Goal: Task Accomplishment & Management: Complete application form

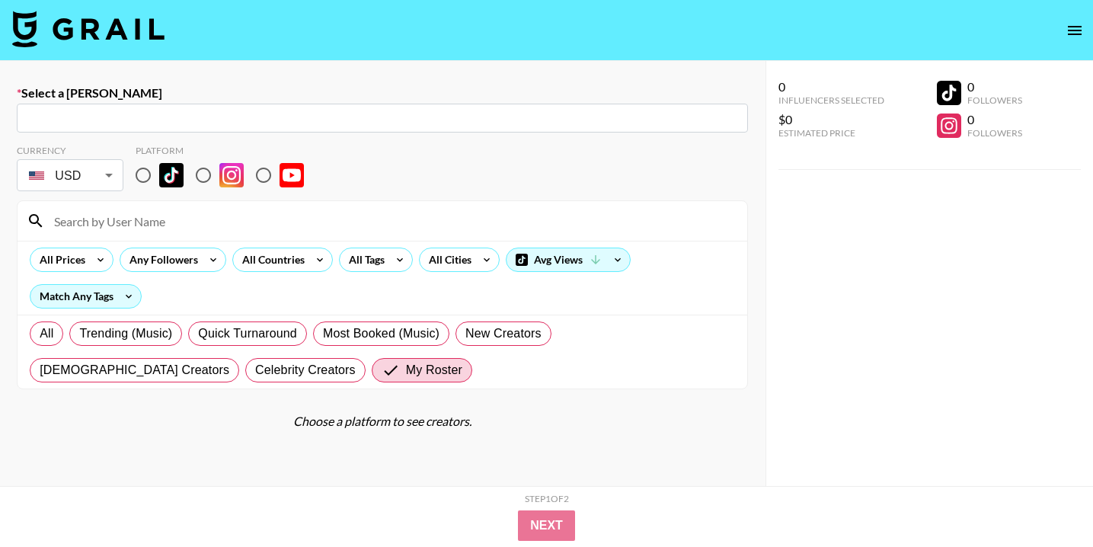
click at [150, 40] on img at bounding box center [88, 29] width 152 height 37
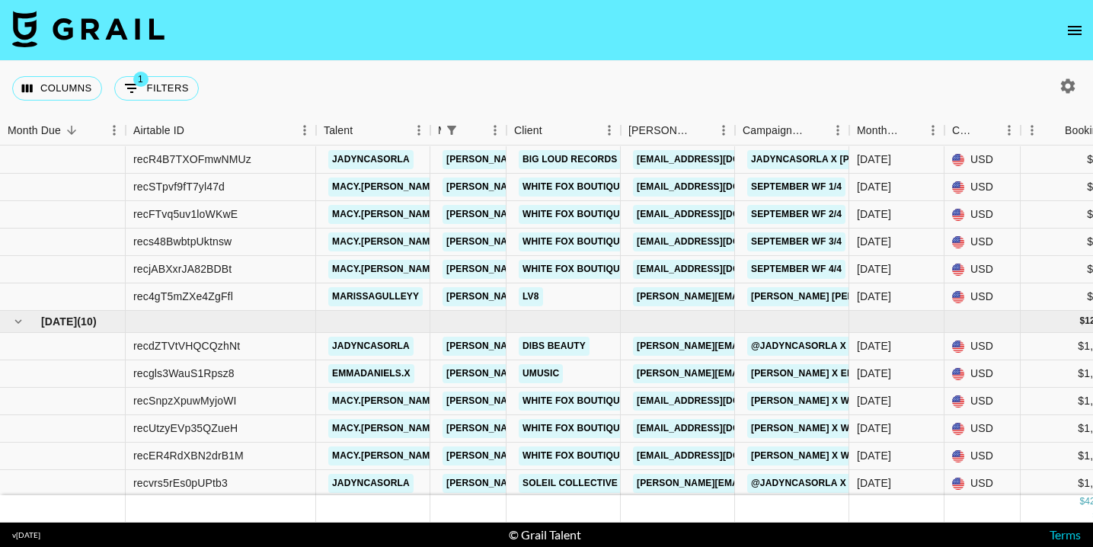
scroll to position [5, 0]
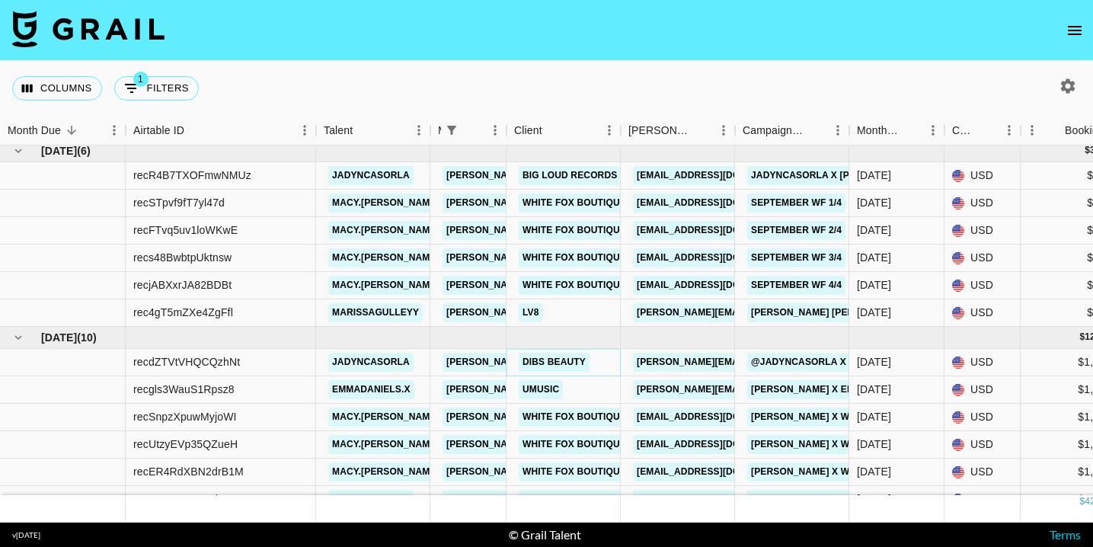
click at [556, 359] on link "Dibs Beauty" at bounding box center [553, 362] width 71 height 19
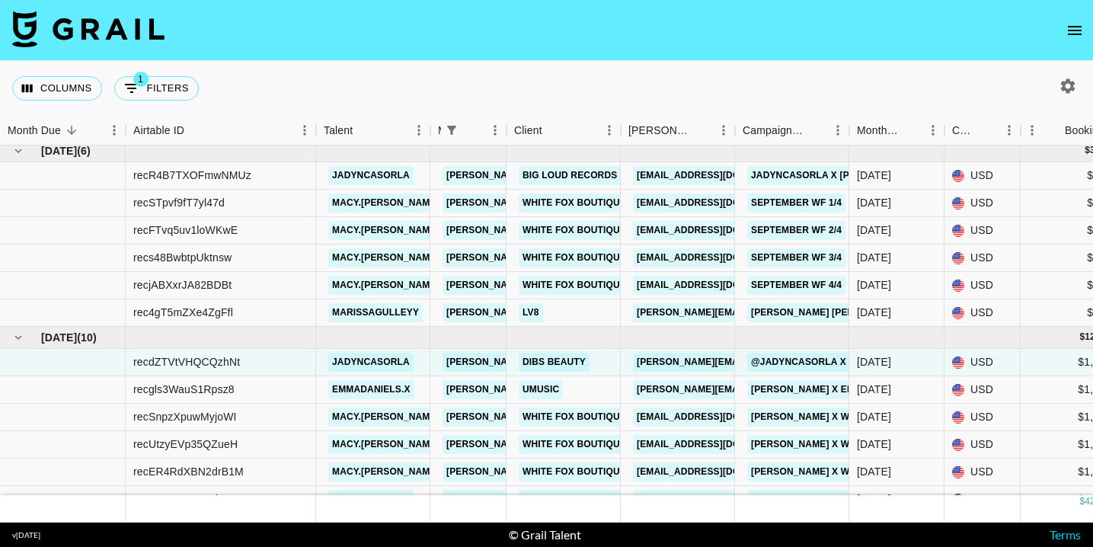
click at [112, 27] on img at bounding box center [88, 29] width 152 height 37
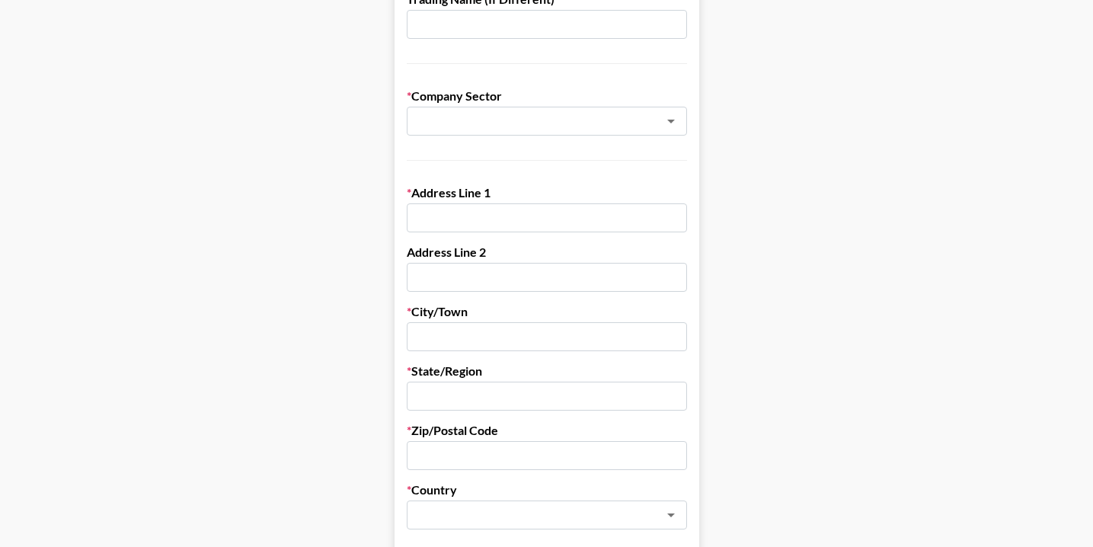
scroll to position [300, 0]
click at [484, 111] on input "text" at bounding box center [527, 119] width 222 height 18
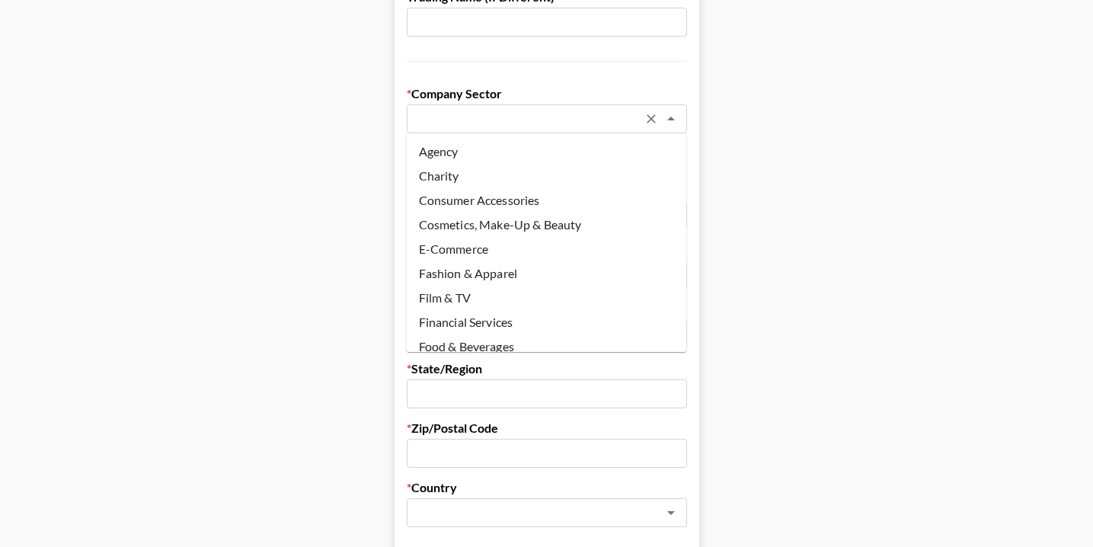
click at [484, 222] on li "Cosmetics, Make-Up & Beauty" at bounding box center [547, 224] width 280 height 24
type input "Cosmetics, Make-Up & Beauty"
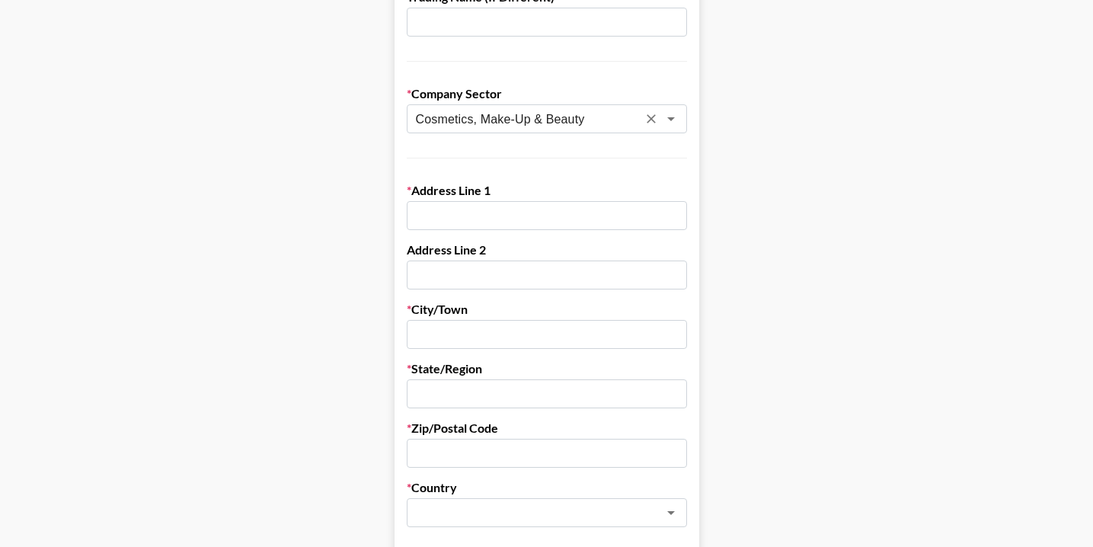
click at [484, 221] on input "text" at bounding box center [547, 215] width 280 height 29
paste input "902 West Mary Street Unit 2,"
click at [578, 216] on input "902 West Mary Street Unit 2," at bounding box center [547, 215] width 280 height 29
type input "902 West Mary Street Unit 2"
click at [480, 337] on input "text" at bounding box center [547, 334] width 280 height 29
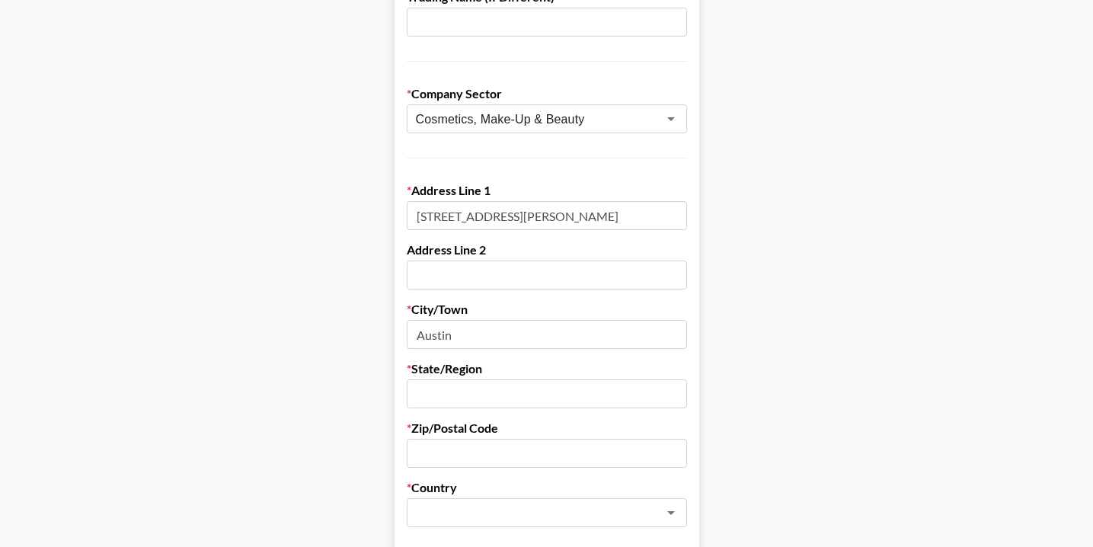
type input "Austin"
click at [493, 387] on input "text" at bounding box center [547, 393] width 280 height 29
type input "Texas"
click at [503, 458] on input "text" at bounding box center [547, 453] width 280 height 29
paste input "78704"
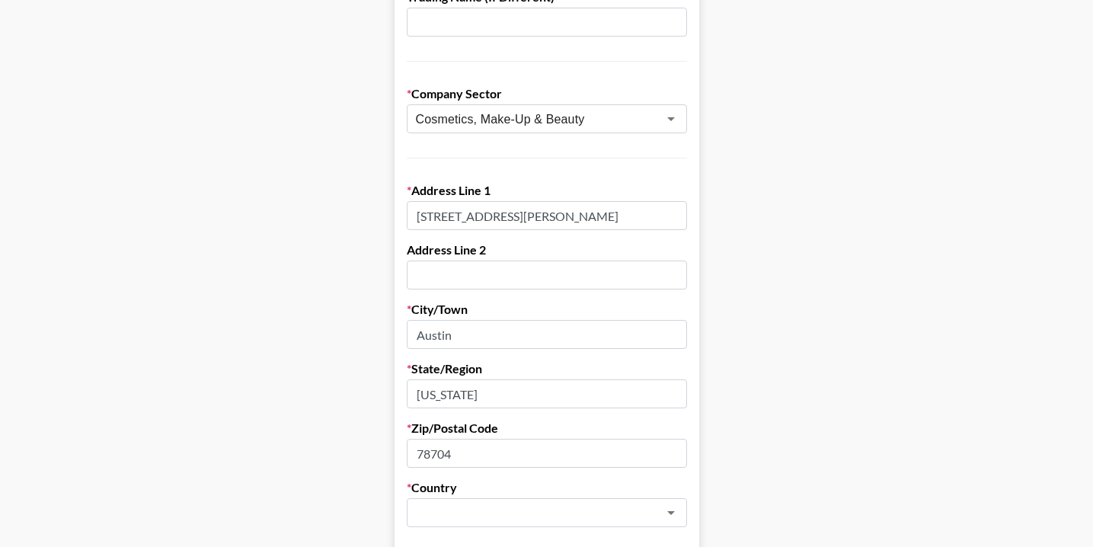
scroll to position [394, 0]
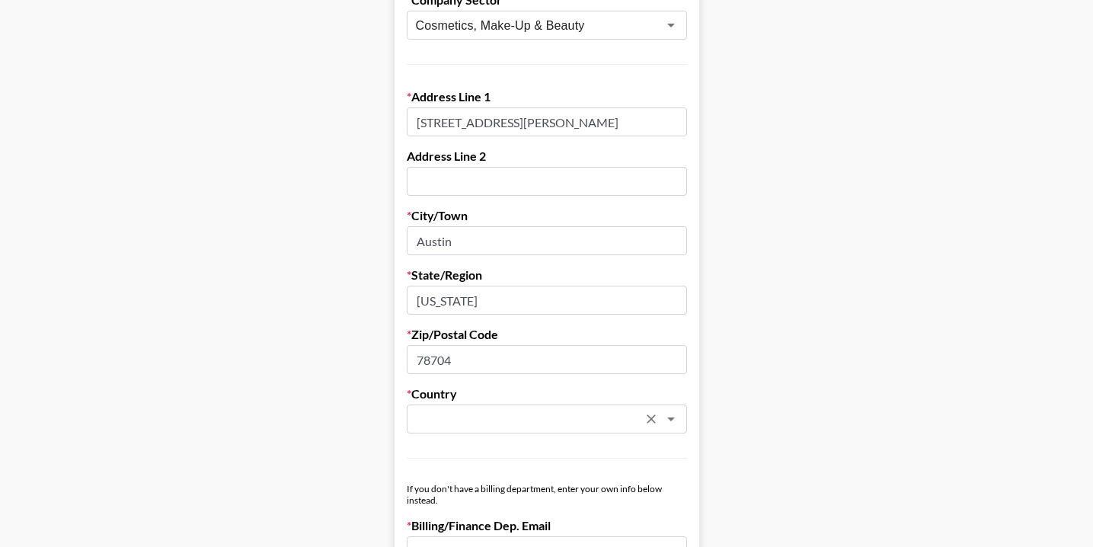
type input "78704"
click at [436, 417] on input "text" at bounding box center [527, 419] width 222 height 18
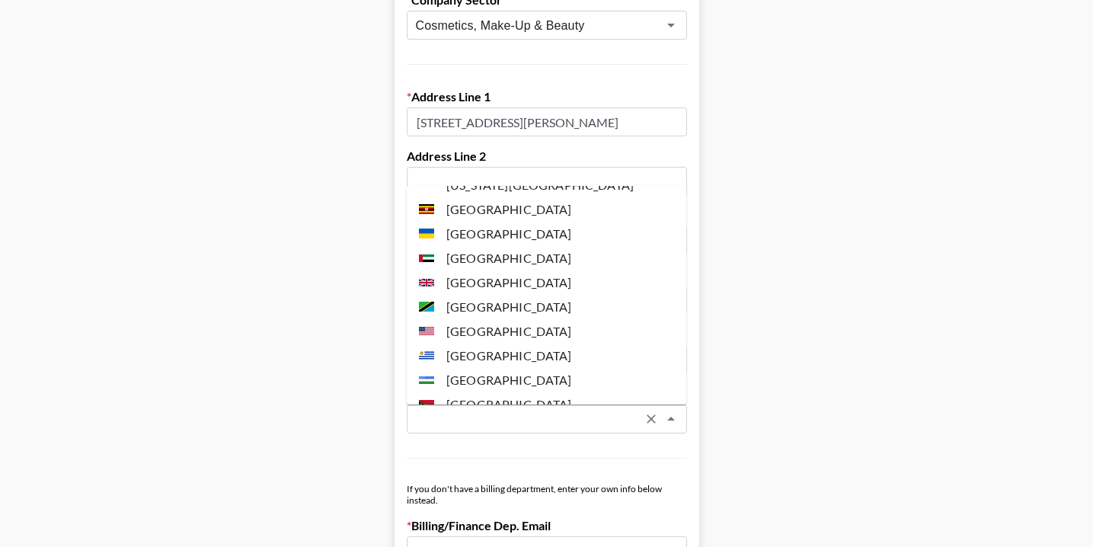
scroll to position [5709, 0]
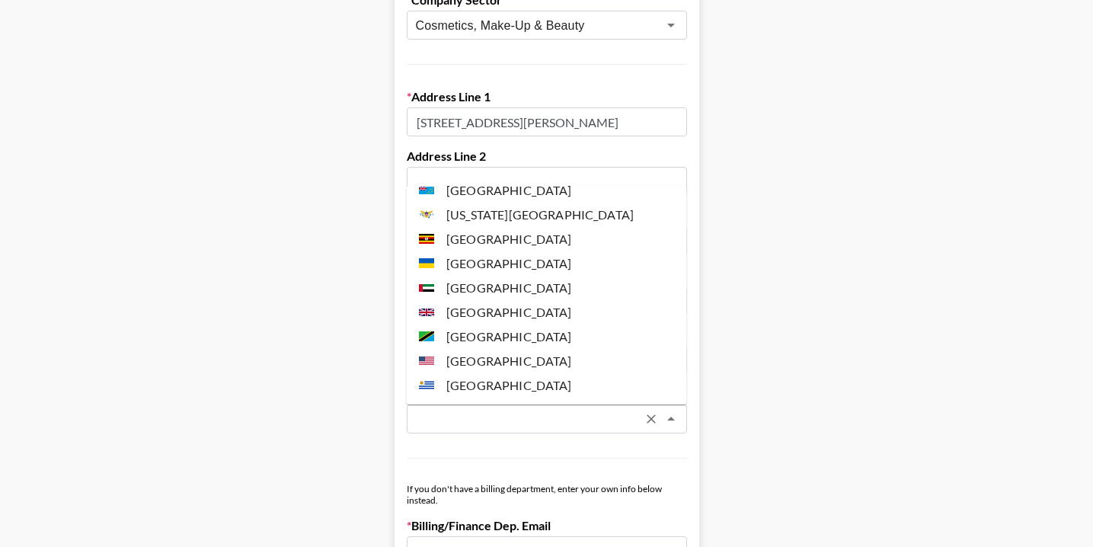
click at [474, 349] on li "United States" at bounding box center [547, 361] width 280 height 24
type input "United States"
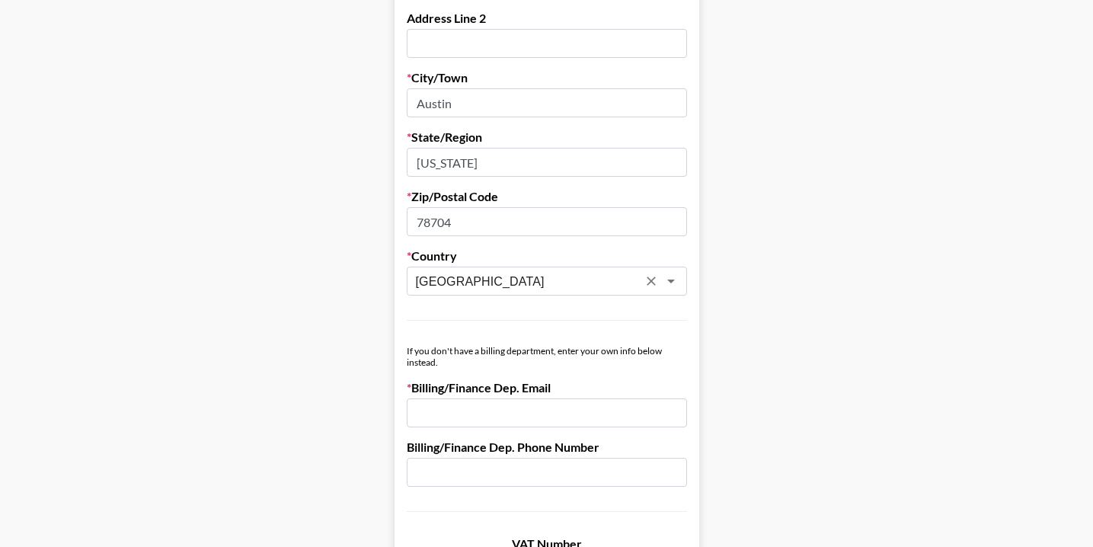
scroll to position [639, 0]
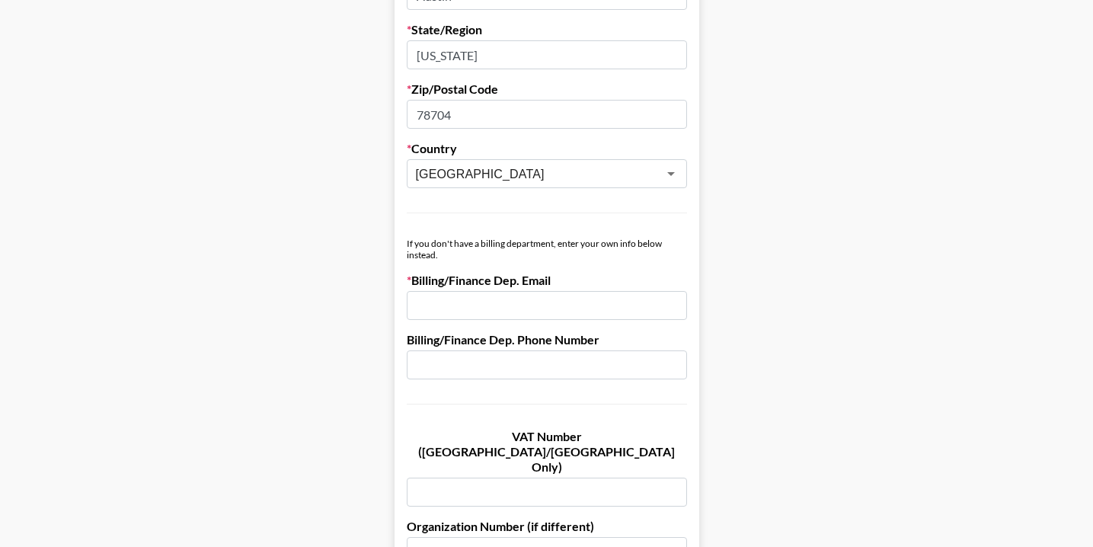
click at [550, 300] on input "email" at bounding box center [547, 305] width 280 height 29
paste input "billing@dibsbeauty.com"
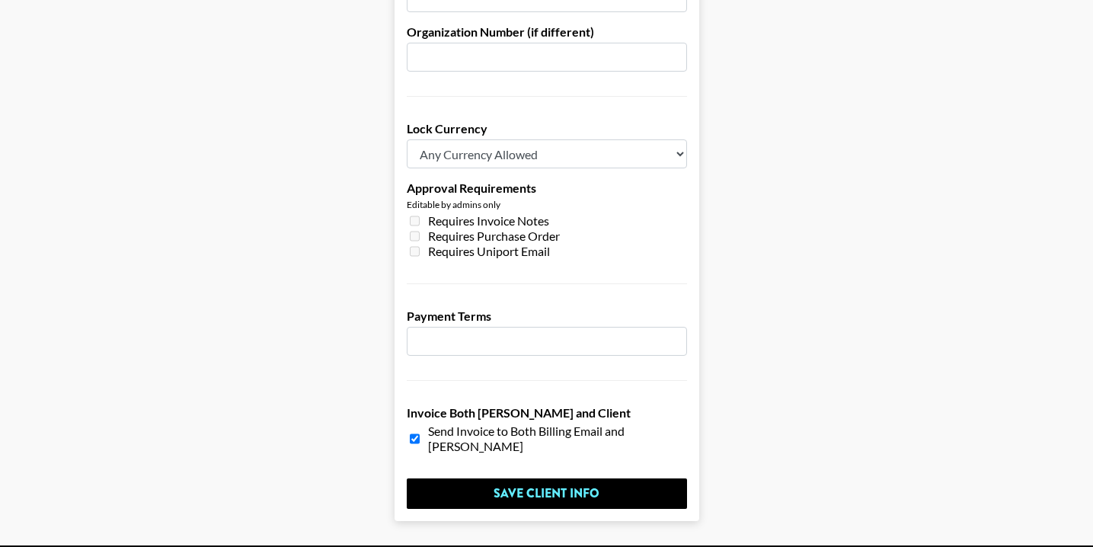
scroll to position [1162, 0]
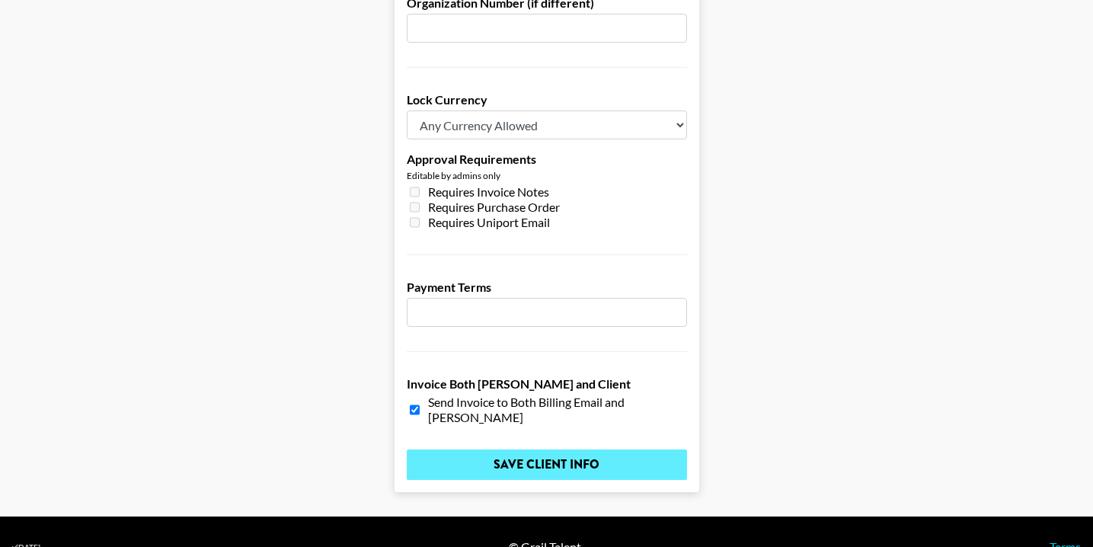
type input "billing@dibsbeauty.com"
click at [539, 449] on input "Save Client Info" at bounding box center [547, 464] width 280 height 30
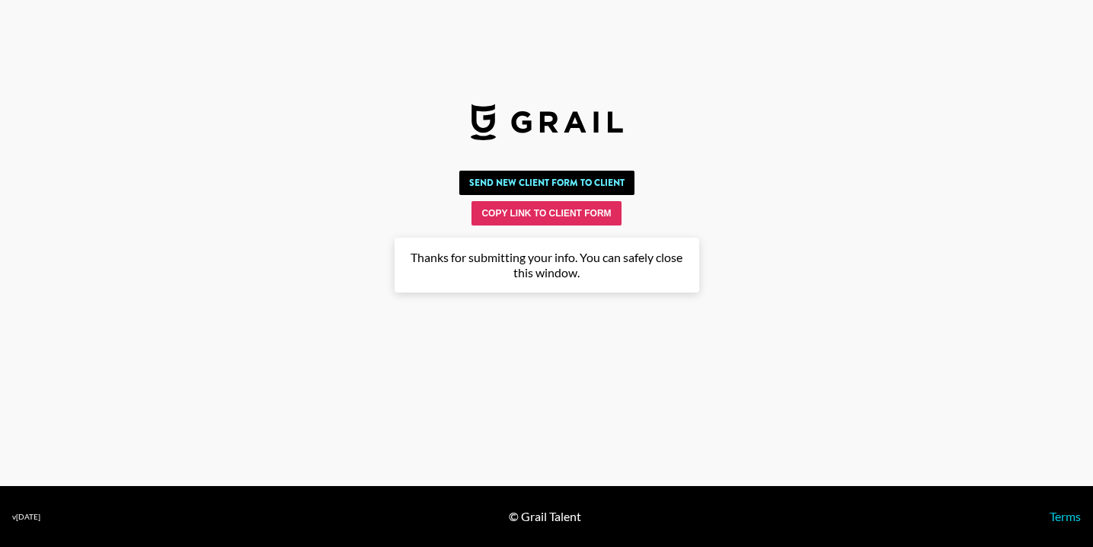
scroll to position [0, 0]
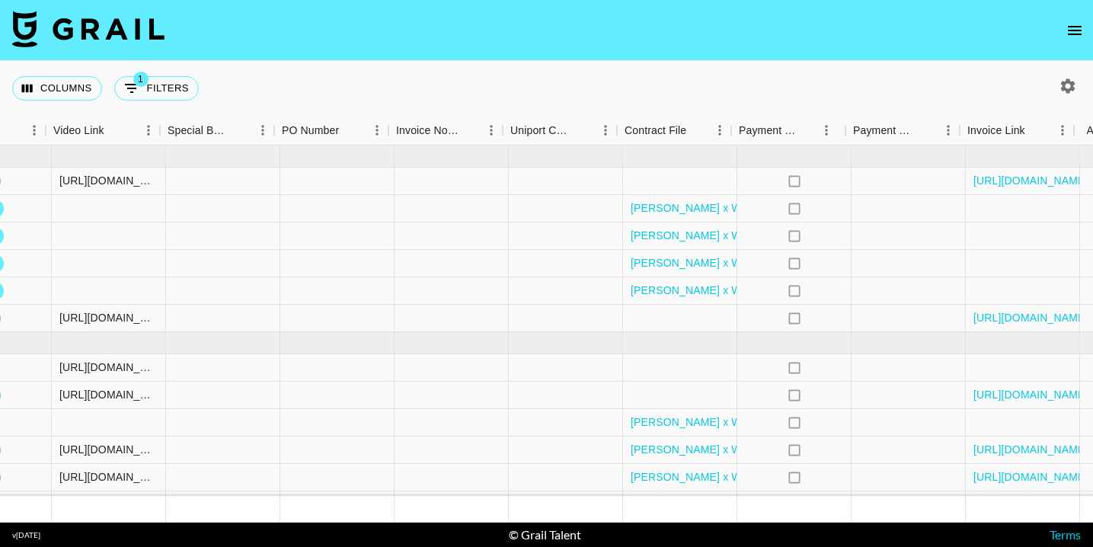
scroll to position [0, 1435]
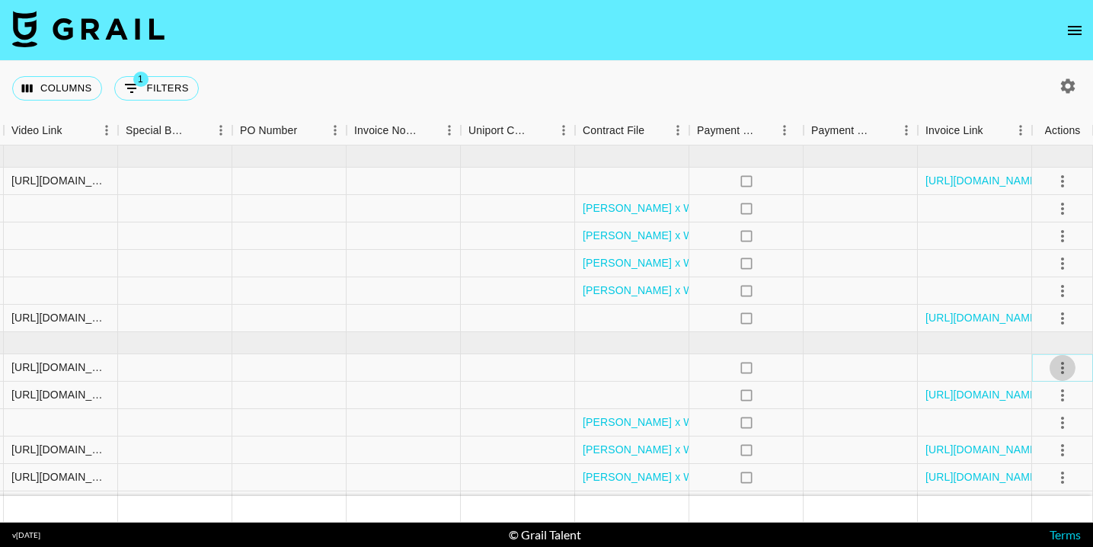
click at [1063, 363] on icon "select merge strategy" at bounding box center [1062, 368] width 18 height 18
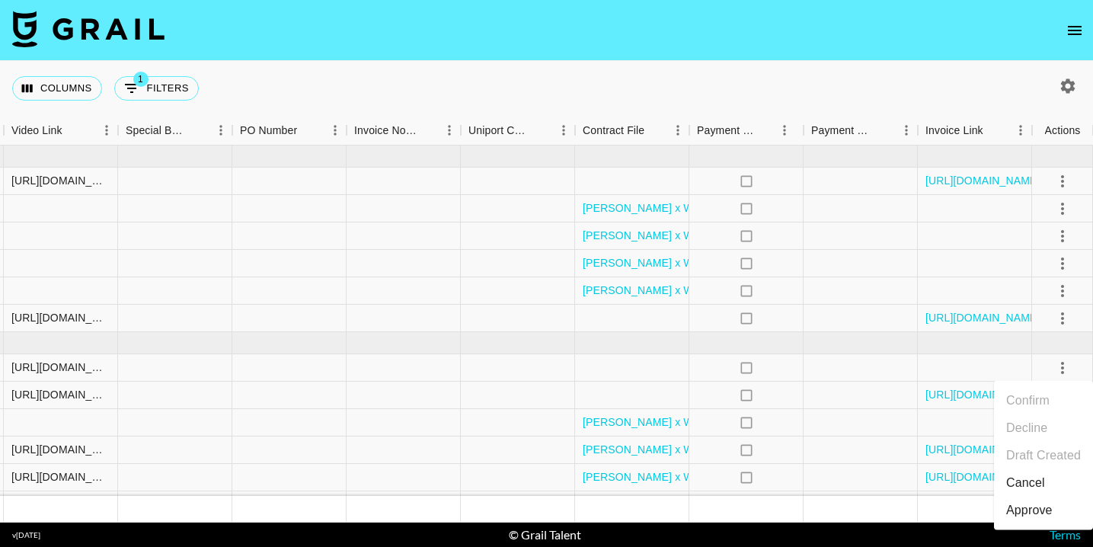
click at [1039, 516] on div "Approve" at bounding box center [1029, 510] width 46 height 18
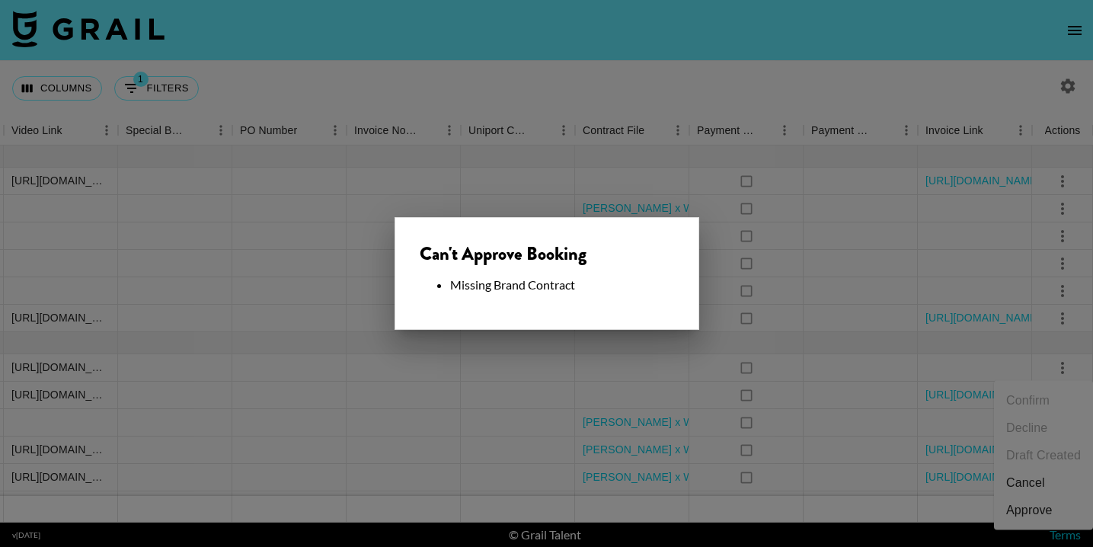
click at [643, 197] on div at bounding box center [546, 273] width 1093 height 547
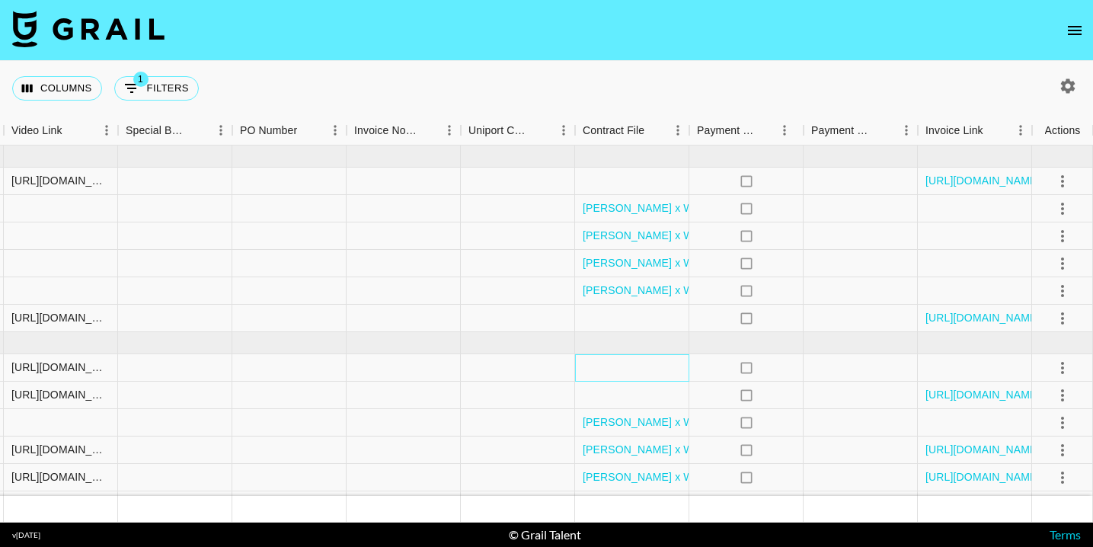
click at [640, 364] on div at bounding box center [632, 367] width 114 height 27
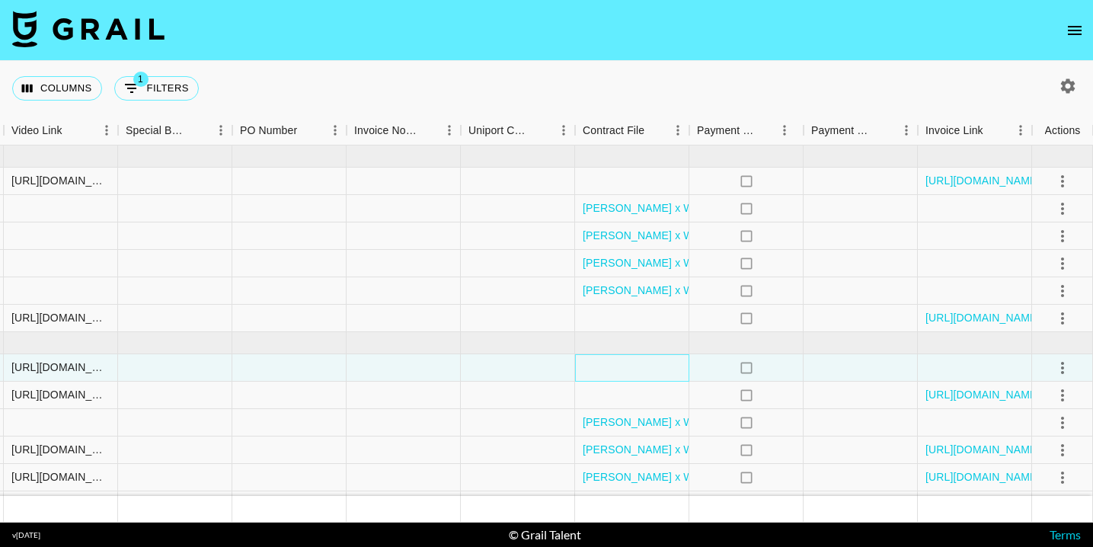
click at [640, 364] on div at bounding box center [632, 367] width 114 height 27
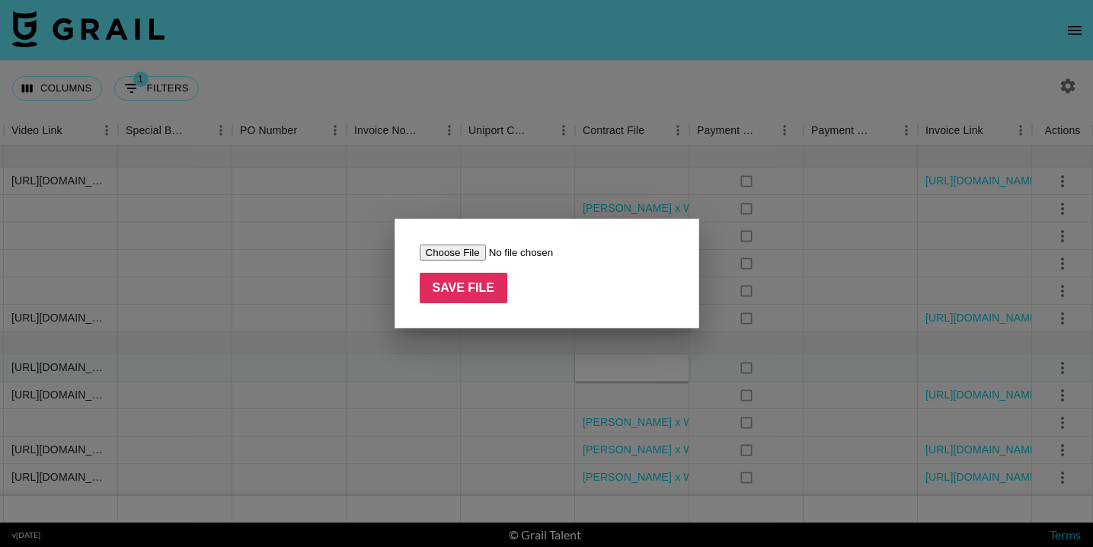
click at [450, 254] on input "file" at bounding box center [516, 252] width 193 height 16
type input "C:\fakepath\[PERSON_NAME] [DATE] Influencer Agreement (1) (2).docx"
click at [458, 286] on input "Save File" at bounding box center [464, 288] width 88 height 30
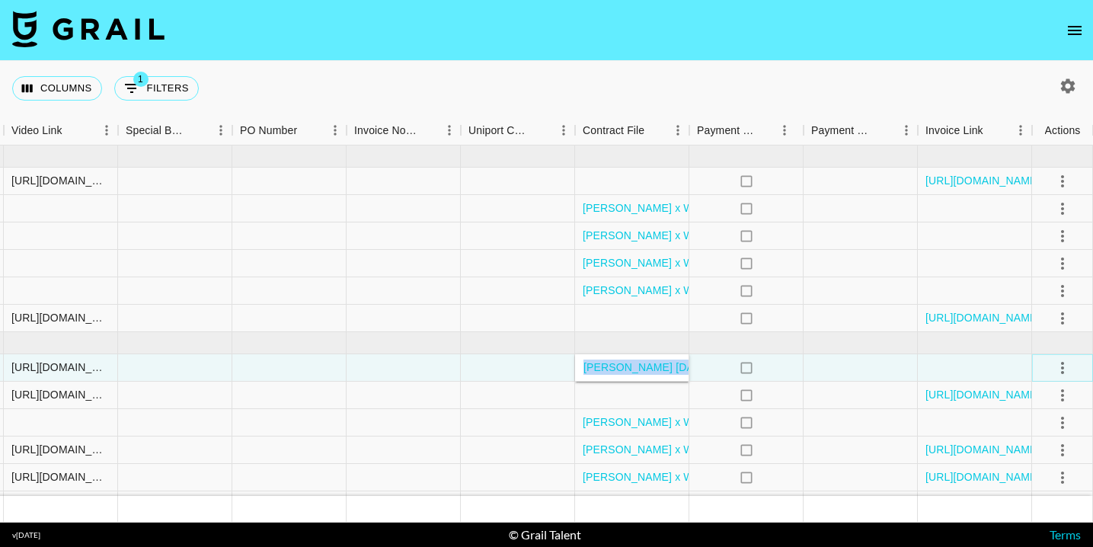
click at [1065, 366] on icon "select merge strategy" at bounding box center [1062, 368] width 18 height 18
click at [1046, 503] on div "Approve" at bounding box center [1029, 510] width 46 height 18
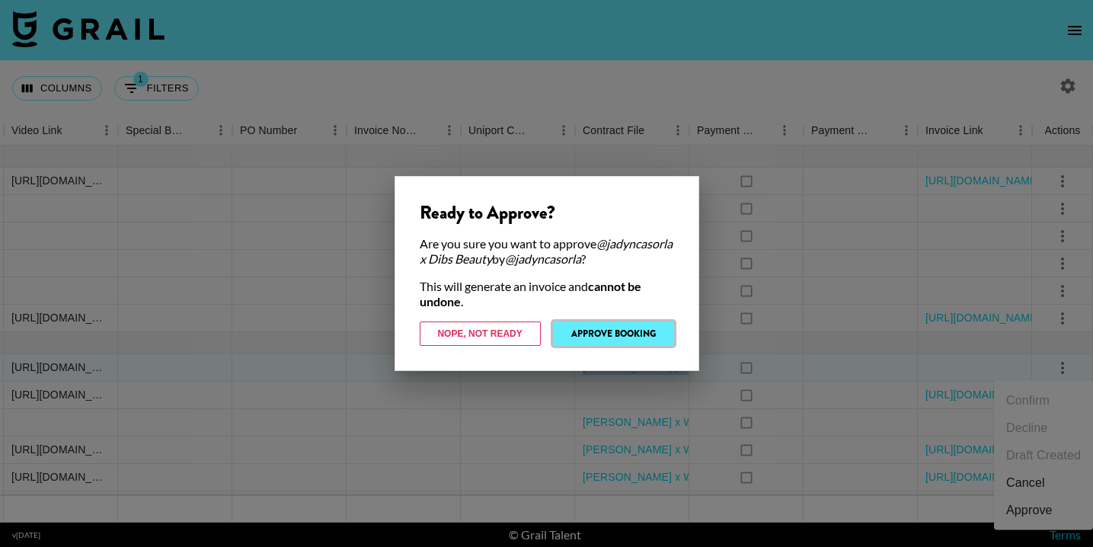
click at [641, 333] on button "Approve Booking" at bounding box center [613, 333] width 121 height 24
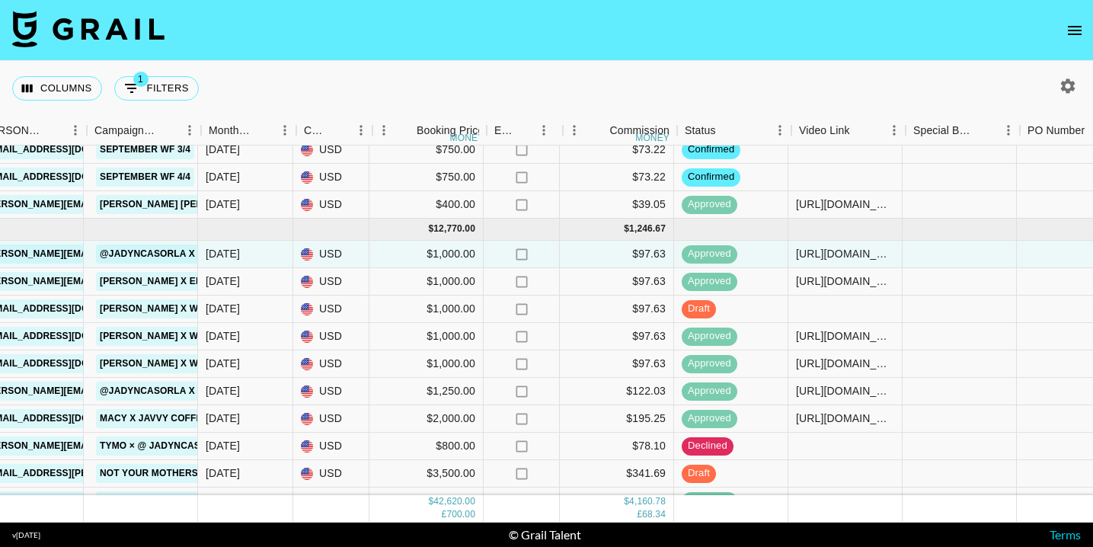
scroll to position [113, 660]
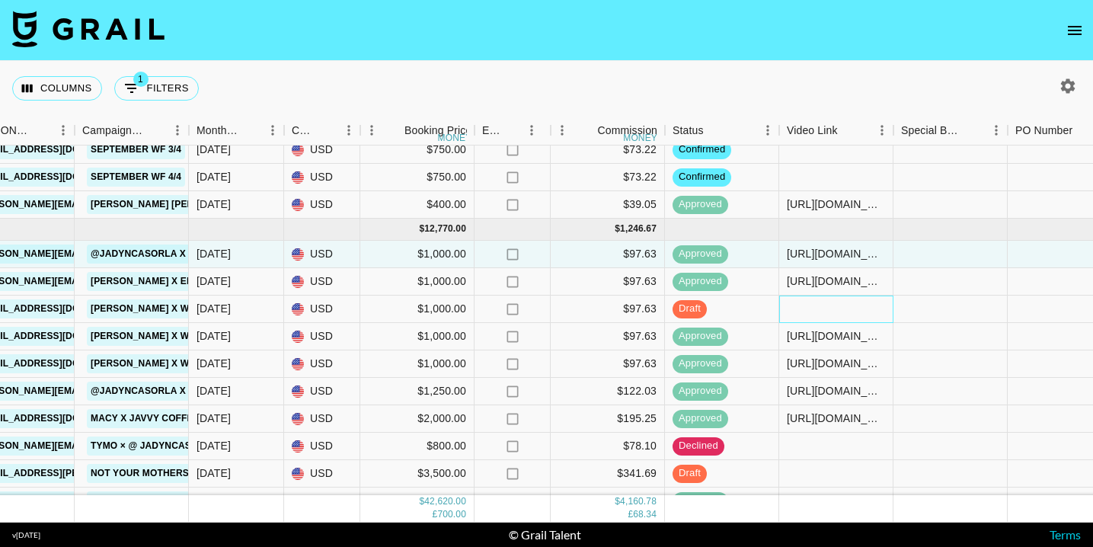
click at [839, 309] on div at bounding box center [836, 308] width 114 height 27
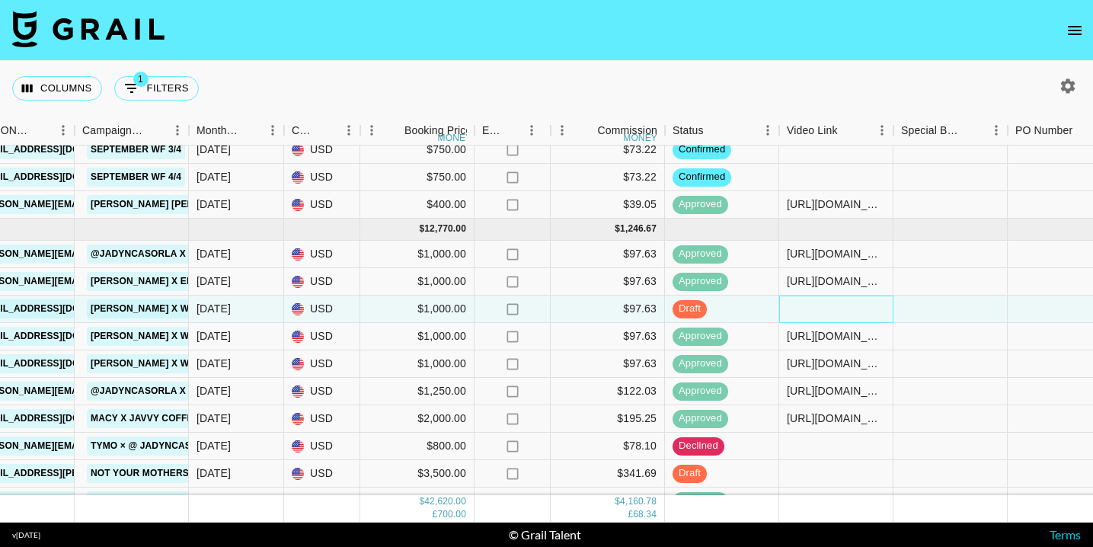
click at [839, 309] on div at bounding box center [836, 308] width 114 height 27
click at [839, 309] on input "text" at bounding box center [836, 308] width 112 height 12
type input "[URL][DOMAIN_NAME][DOMAIN_NAME][PERSON_NAME]"
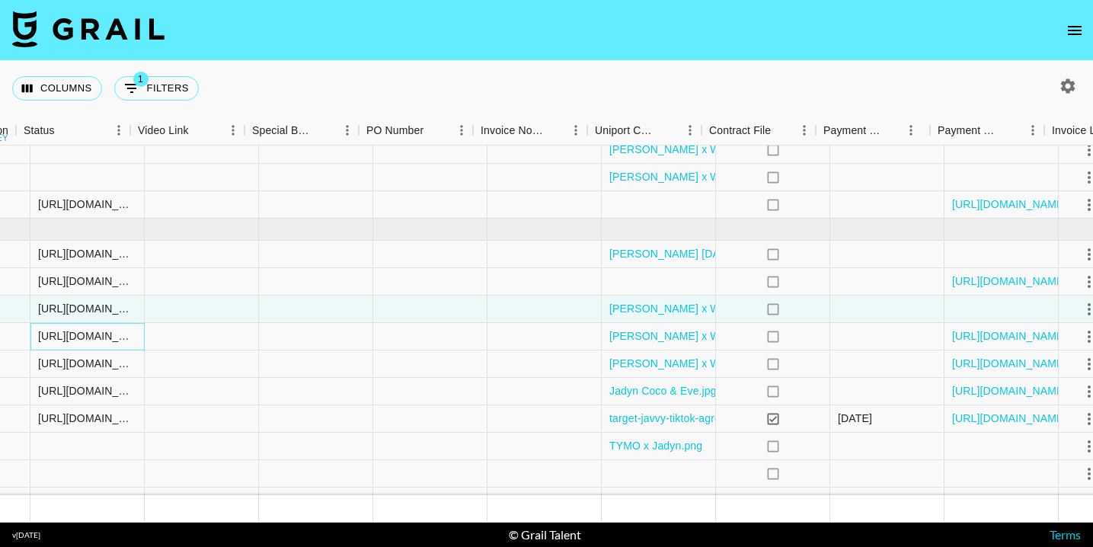
scroll to position [113, 1435]
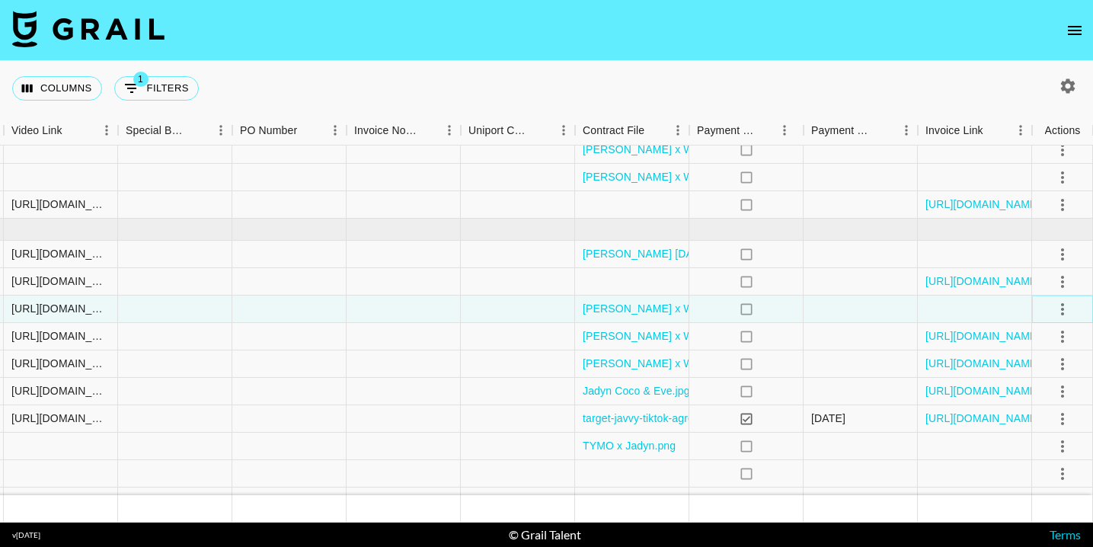
click at [1059, 305] on icon "select merge strategy" at bounding box center [1062, 309] width 18 height 18
click at [1027, 448] on div "Approve" at bounding box center [1029, 451] width 46 height 18
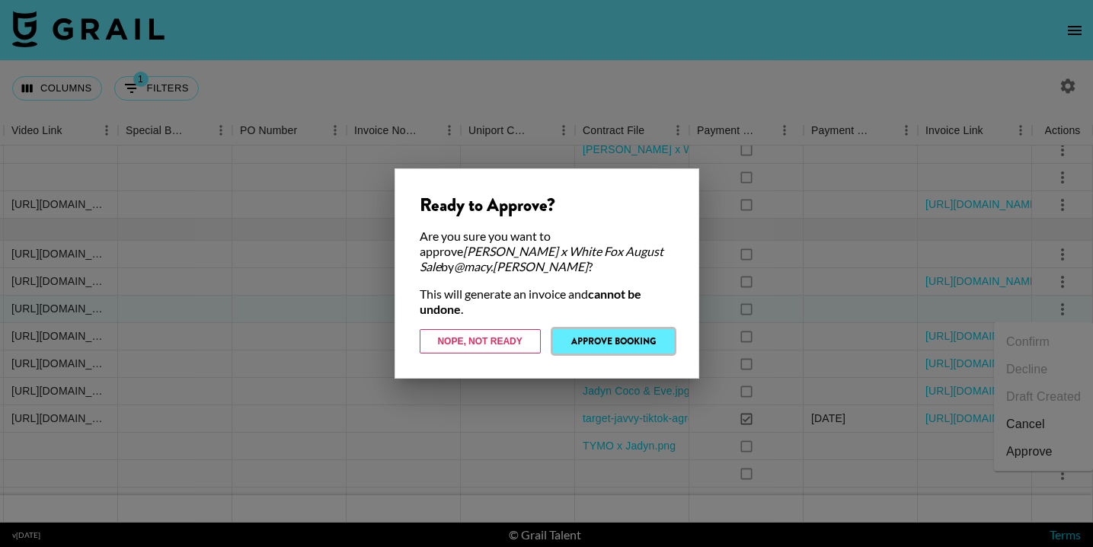
click at [652, 329] on button "Approve Booking" at bounding box center [613, 341] width 121 height 24
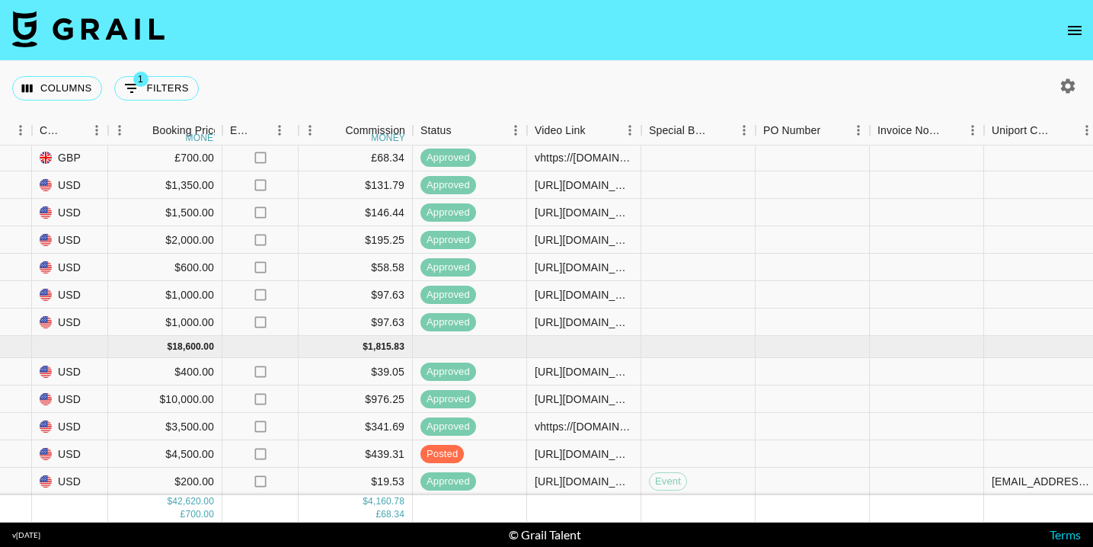
scroll to position [511, 1435]
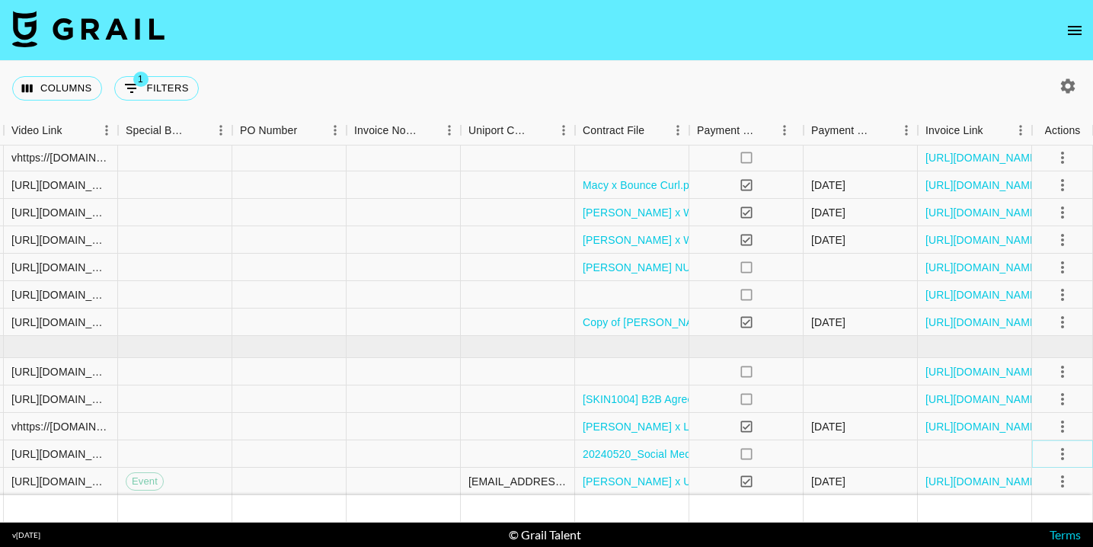
click at [1063, 453] on icon "select merge strategy" at bounding box center [1062, 454] width 18 height 18
click at [1060, 425] on li "Approve" at bounding box center [1043, 421] width 99 height 27
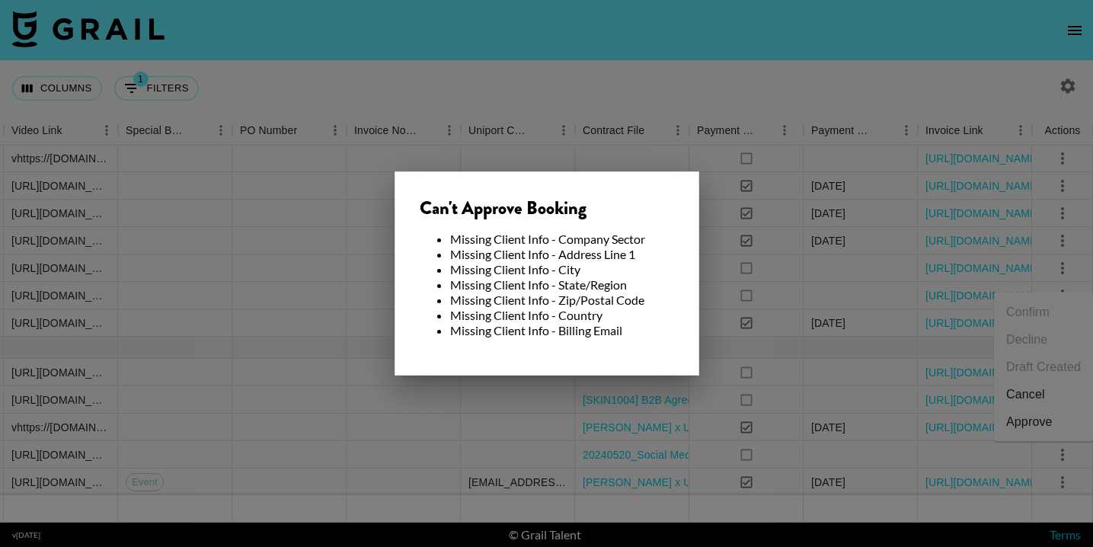
click at [679, 397] on div at bounding box center [546, 273] width 1093 height 547
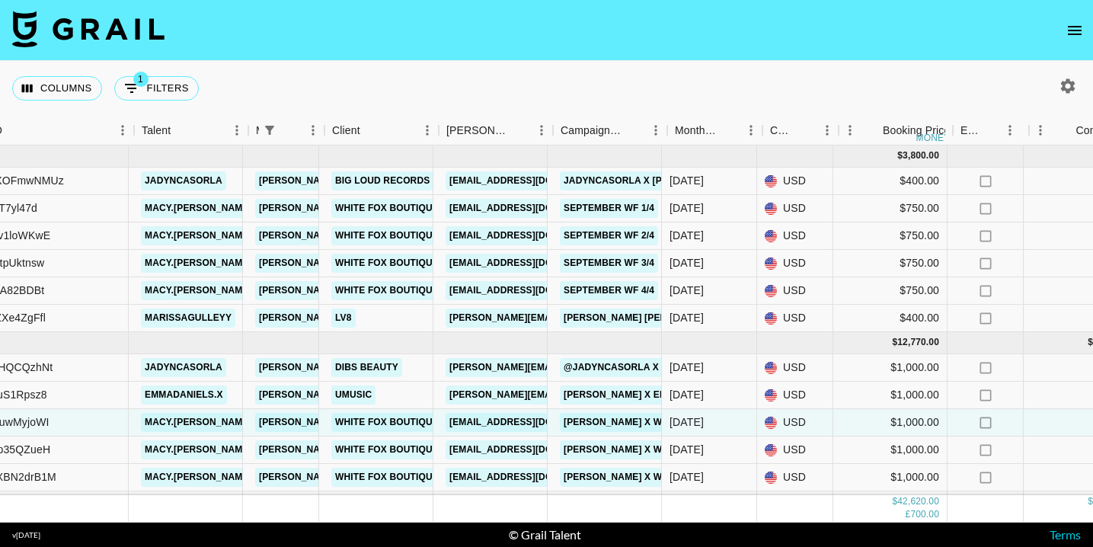
scroll to position [0, 179]
